Goal: Navigation & Orientation: Find specific page/section

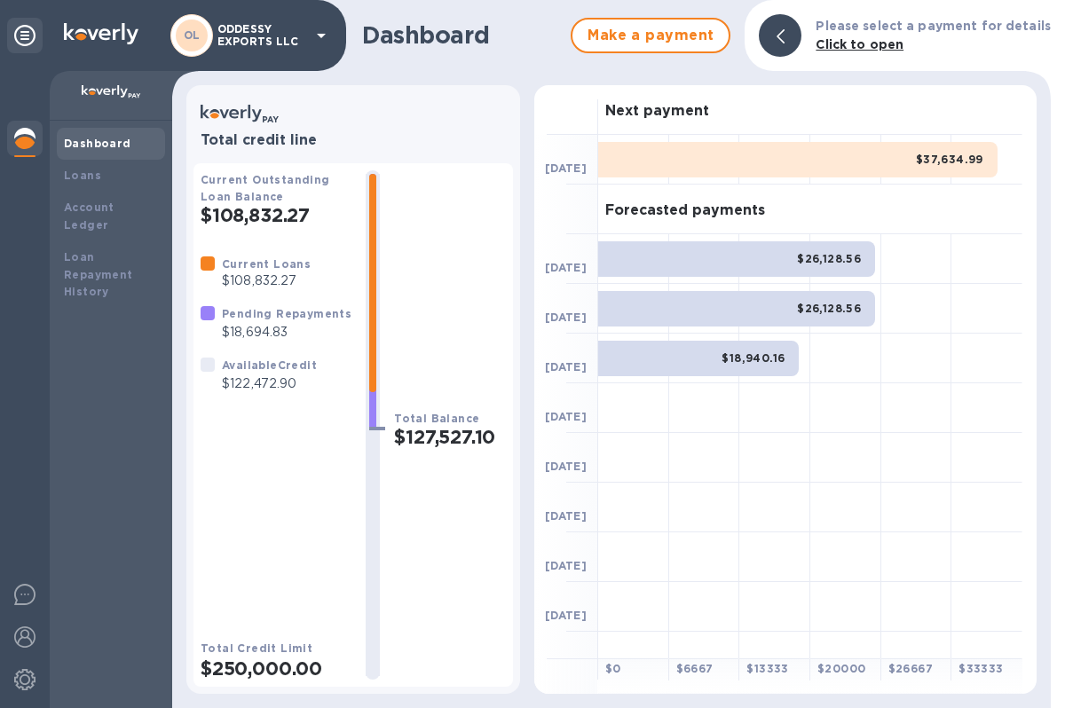
scroll to position [6973, 0]
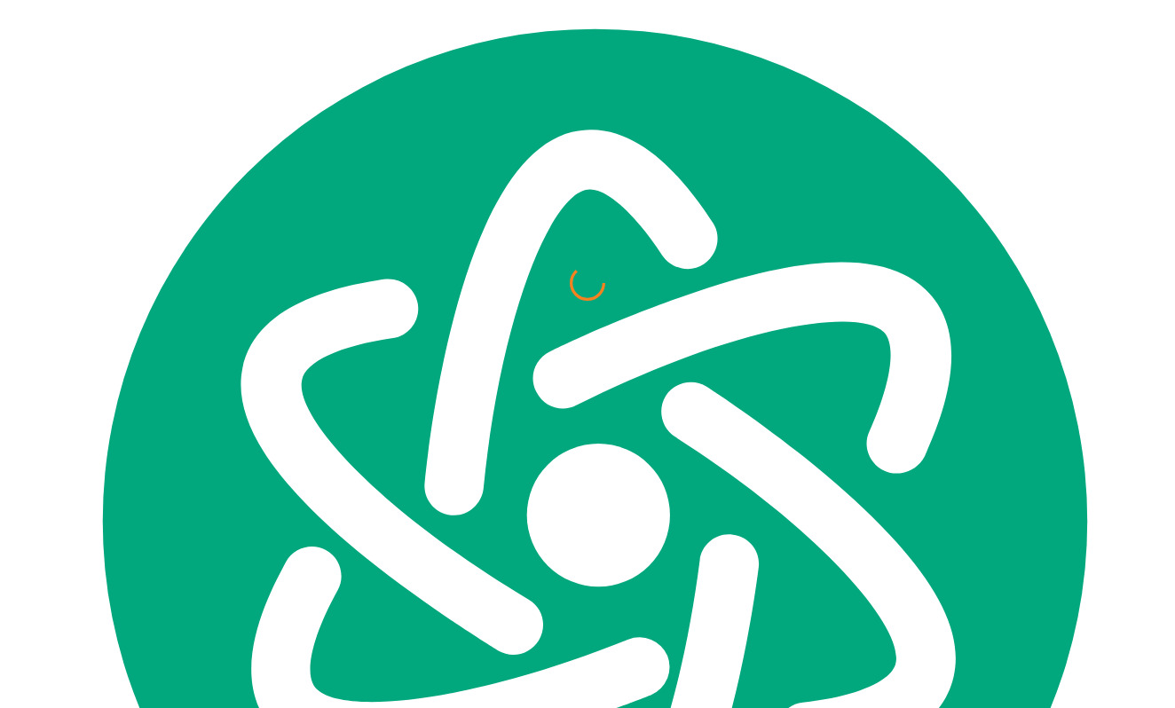
scroll to position [6973, 0]
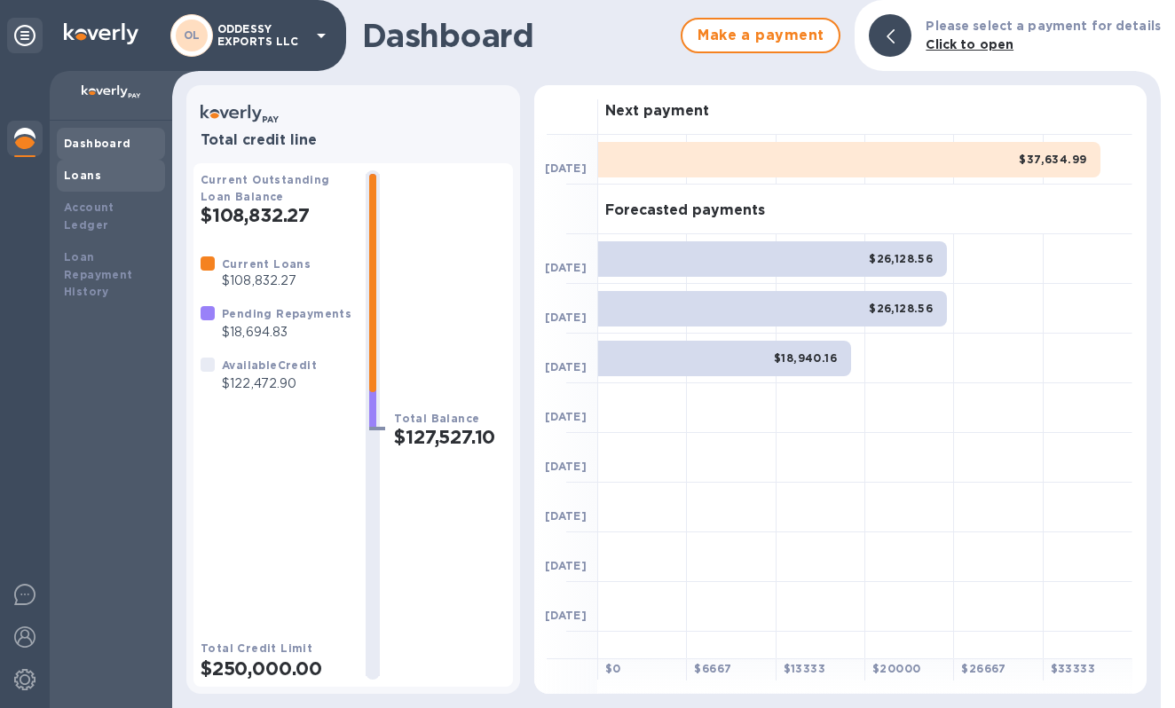
click at [105, 172] on div "Loans" at bounding box center [111, 176] width 94 height 18
